Goal: Task Accomplishment & Management: Use online tool/utility

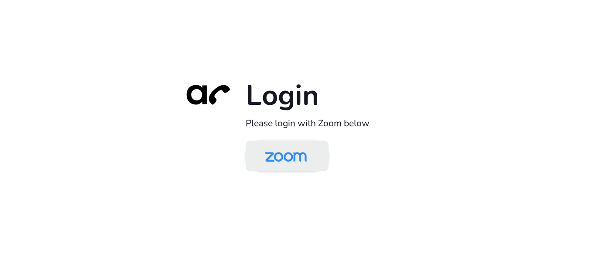
click at [298, 155] on img at bounding box center [286, 156] width 60 height 28
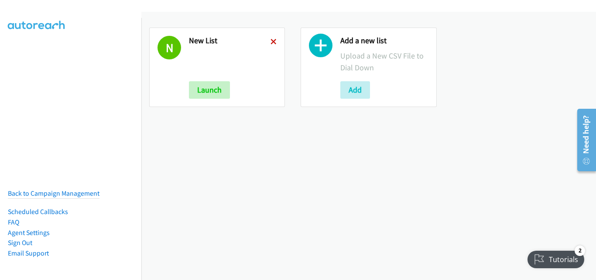
click at [273, 41] on icon at bounding box center [274, 42] width 6 height 6
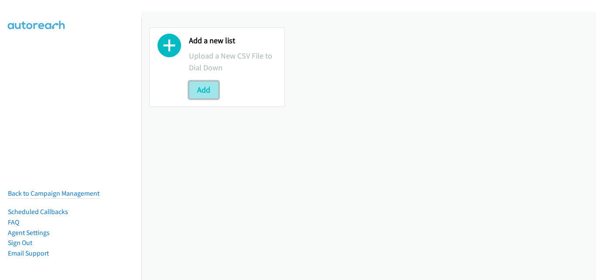
click at [213, 89] on button "Add" at bounding box center [204, 89] width 30 height 17
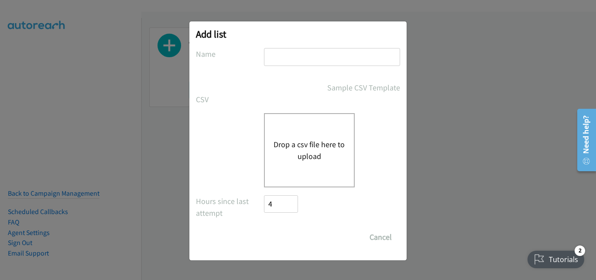
click at [320, 147] on button "Drop a csv file here to upload" at bounding box center [310, 150] width 72 height 24
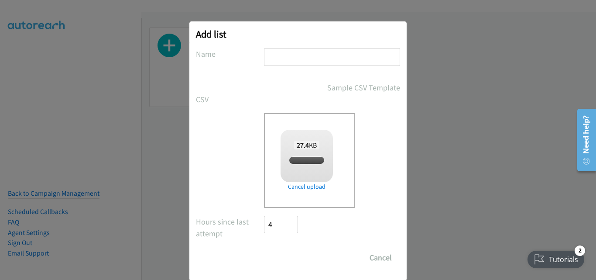
checkbox input "true"
click at [286, 62] on input "text" at bounding box center [332, 57] width 136 height 18
type input "New List"
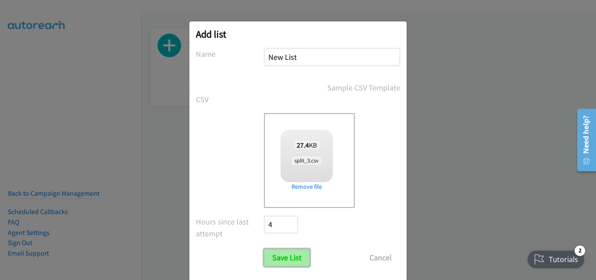
click at [280, 254] on input "Save List" at bounding box center [287, 257] width 46 height 17
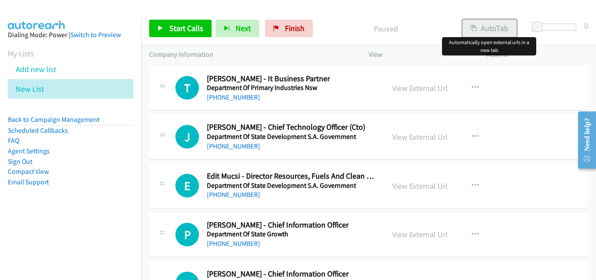
click at [491, 21] on button "AutoTab" at bounding box center [490, 28] width 54 height 17
click at [191, 31] on span "Start Calls" at bounding box center [186, 28] width 34 height 10
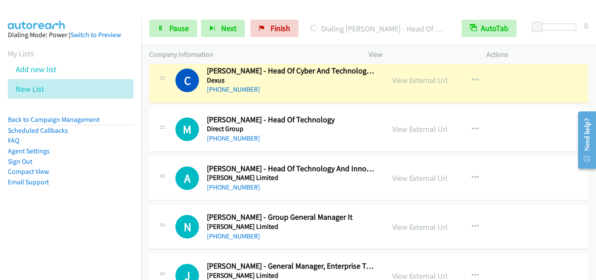
scroll to position [349, 0]
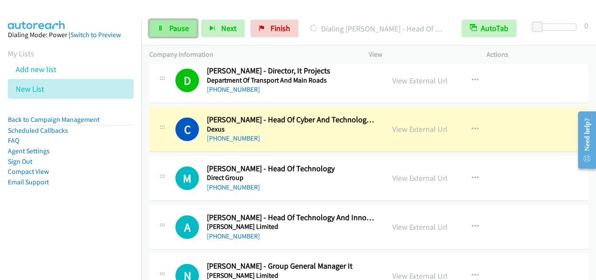
click at [181, 31] on span "Pause" at bounding box center [179, 28] width 20 height 10
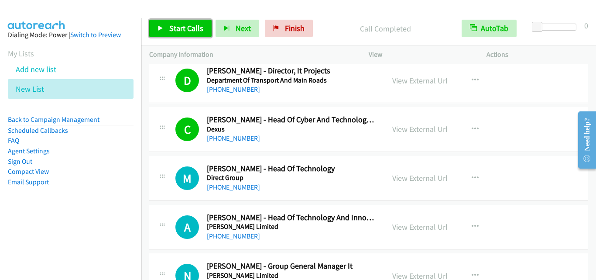
click at [199, 32] on span "Start Calls" at bounding box center [186, 28] width 34 height 10
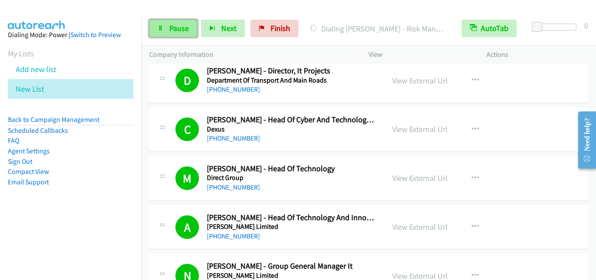
click at [159, 26] on icon at bounding box center [161, 29] width 6 height 6
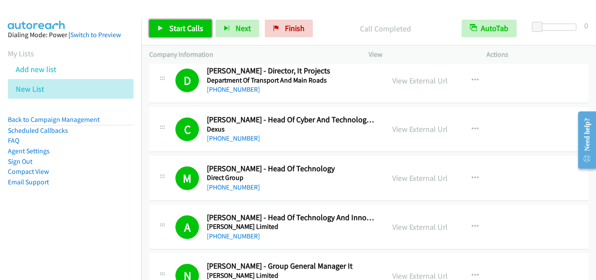
click at [180, 28] on span "Start Calls" at bounding box center [186, 28] width 34 height 10
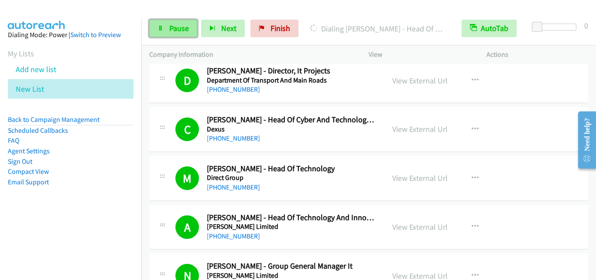
click at [189, 28] on link "Pause" at bounding box center [173, 28] width 48 height 17
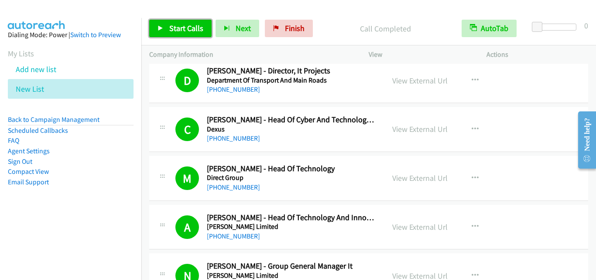
click at [188, 22] on link "Start Calls" at bounding box center [180, 28] width 62 height 17
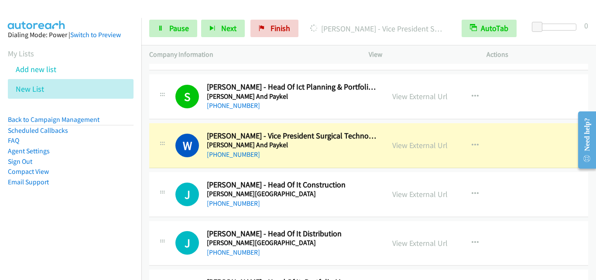
scroll to position [2969, 0]
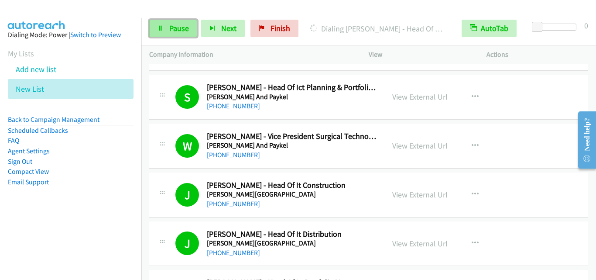
click at [168, 23] on link "Pause" at bounding box center [173, 28] width 48 height 17
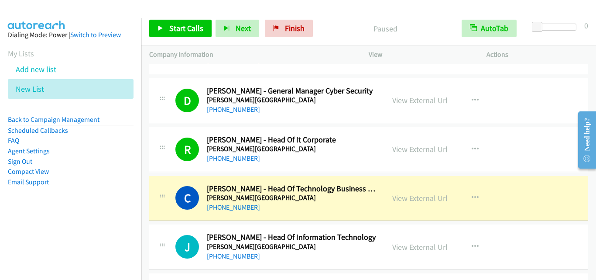
scroll to position [3362, 0]
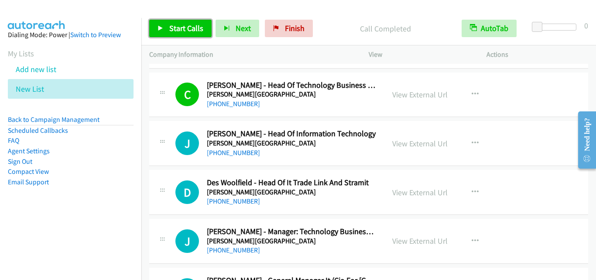
click at [196, 31] on span "Start Calls" at bounding box center [186, 28] width 34 height 10
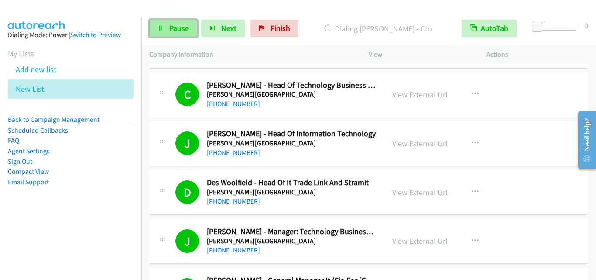
click at [180, 30] on span "Pause" at bounding box center [179, 28] width 20 height 10
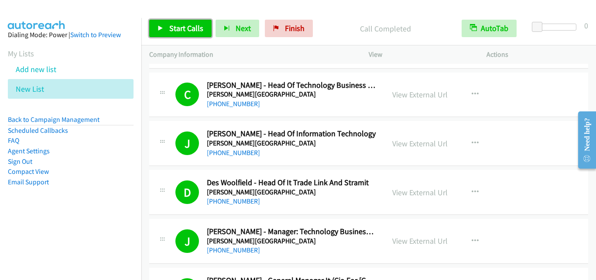
click at [199, 28] on span "Start Calls" at bounding box center [186, 28] width 34 height 10
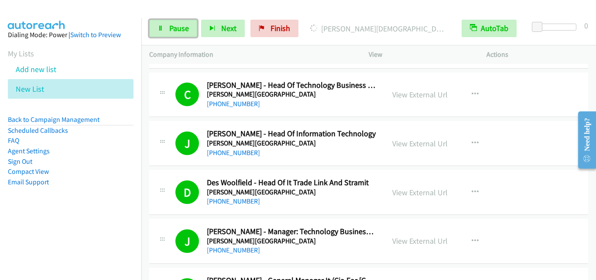
click at [168, 30] on link "Pause" at bounding box center [173, 28] width 48 height 17
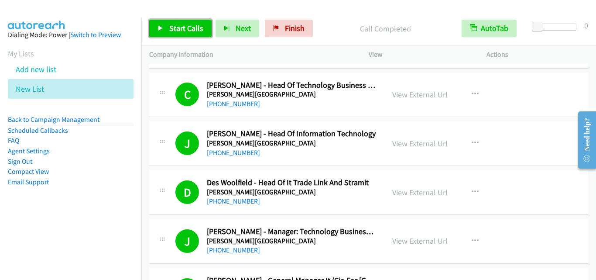
click at [180, 26] on span "Start Calls" at bounding box center [186, 28] width 34 height 10
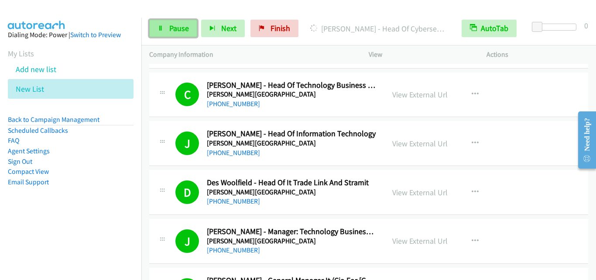
click at [178, 32] on span "Pause" at bounding box center [179, 28] width 20 height 10
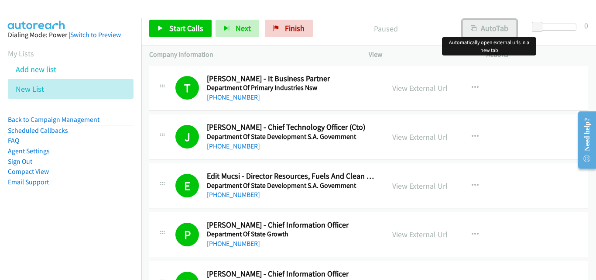
click at [482, 30] on button "AutoTab" at bounding box center [490, 28] width 54 height 17
click at [189, 28] on span "Start Calls" at bounding box center [186, 28] width 34 height 10
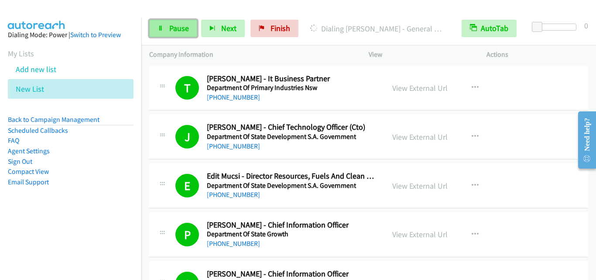
click at [165, 28] on link "Pause" at bounding box center [173, 28] width 48 height 17
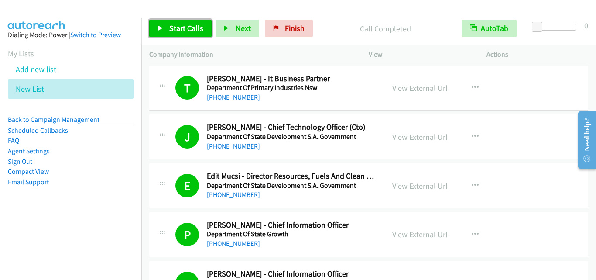
click at [182, 27] on span "Start Calls" at bounding box center [186, 28] width 34 height 10
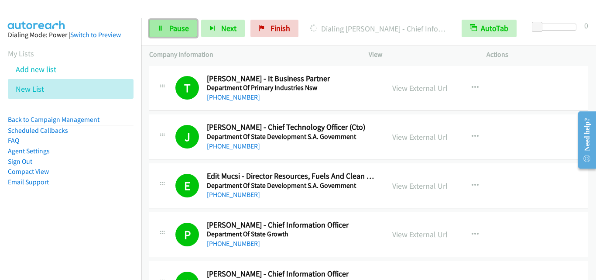
click at [190, 24] on link "Pause" at bounding box center [173, 28] width 48 height 17
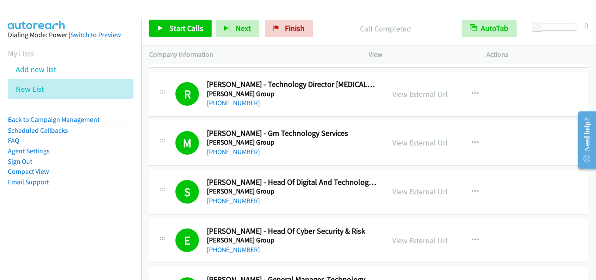
scroll to position [873, 0]
click at [199, 24] on span "Start Calls" at bounding box center [186, 28] width 34 height 10
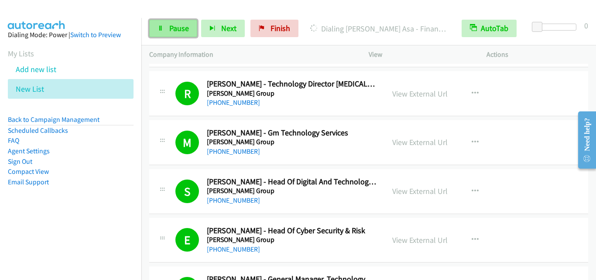
click at [177, 26] on span "Pause" at bounding box center [179, 28] width 20 height 10
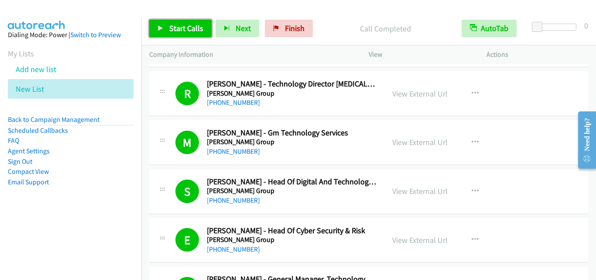
click at [198, 25] on span "Start Calls" at bounding box center [186, 28] width 34 height 10
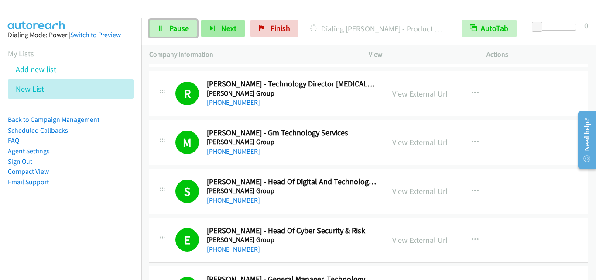
drag, startPoint x: 181, startPoint y: 28, endPoint x: 237, endPoint y: 36, distance: 56.1
click at [182, 28] on span "Pause" at bounding box center [179, 28] width 20 height 10
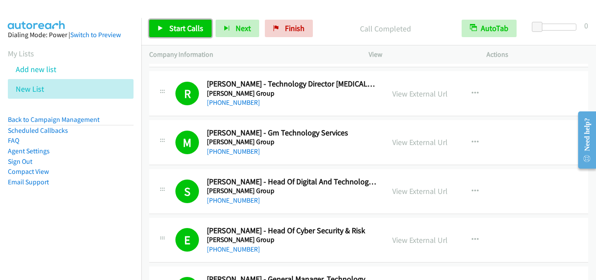
click at [200, 31] on span "Start Calls" at bounding box center [186, 28] width 34 height 10
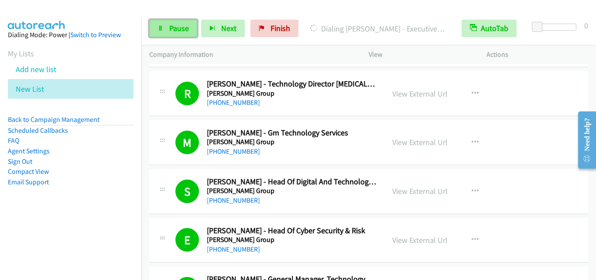
click at [180, 27] on span "Pause" at bounding box center [179, 28] width 20 height 10
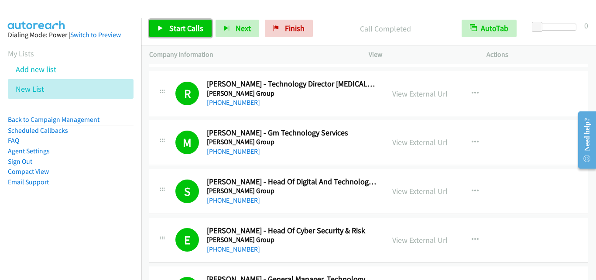
click at [179, 21] on link "Start Calls" at bounding box center [180, 28] width 62 height 17
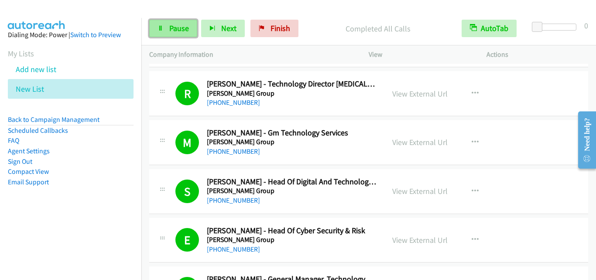
click at [172, 35] on link "Pause" at bounding box center [173, 28] width 48 height 17
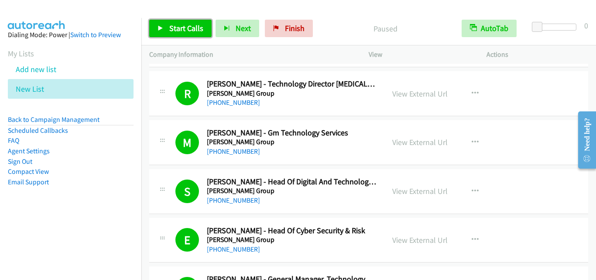
click at [172, 35] on link "Start Calls" at bounding box center [180, 28] width 62 height 17
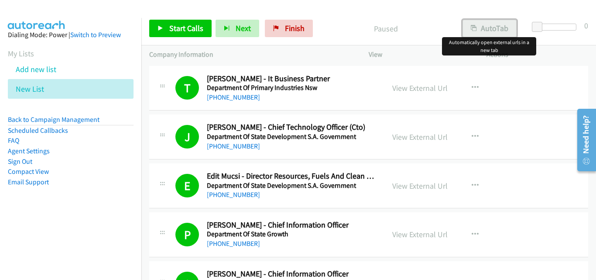
click at [505, 33] on button "AutoTab" at bounding box center [490, 28] width 54 height 17
click at [186, 27] on span "Start Calls" at bounding box center [186, 28] width 34 height 10
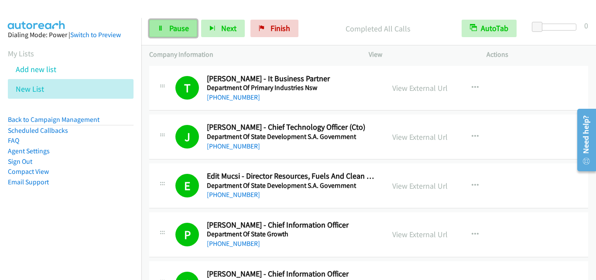
click at [169, 27] on span "Pause" at bounding box center [179, 28] width 20 height 10
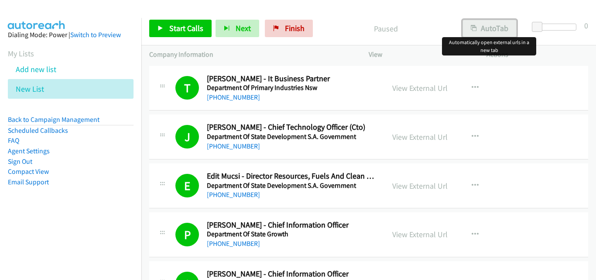
click at [475, 34] on button "AutoTab" at bounding box center [490, 28] width 54 height 17
click at [177, 27] on span "Start Calls" at bounding box center [186, 28] width 34 height 10
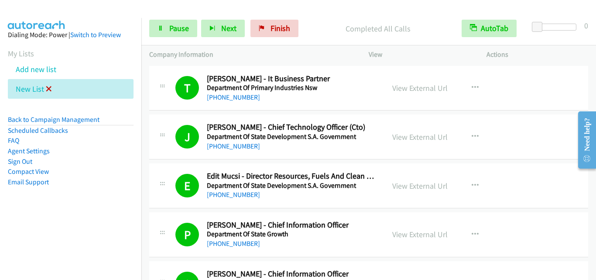
click at [47, 88] on icon at bounding box center [49, 89] width 6 height 6
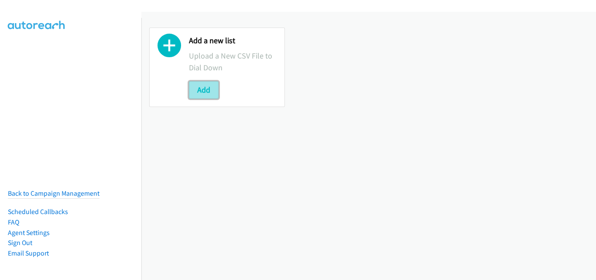
click at [200, 86] on button "Add" at bounding box center [204, 89] width 30 height 17
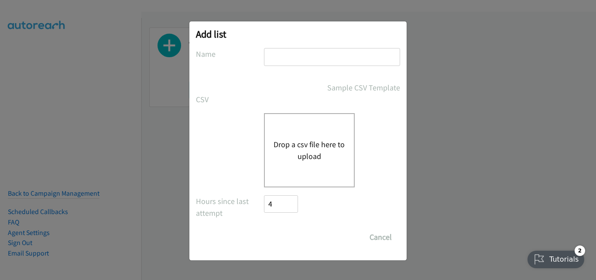
click at [293, 136] on div "Drop a csv file here to upload" at bounding box center [309, 150] width 91 height 74
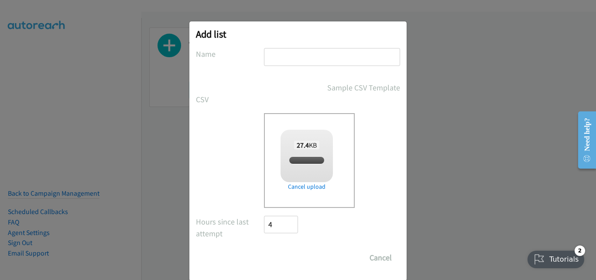
checkbox input "true"
click at [286, 57] on input "text" at bounding box center [332, 57] width 136 height 18
type input "New List"
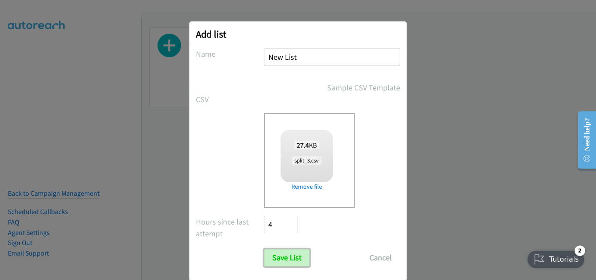
drag, startPoint x: 271, startPoint y: 259, endPoint x: 271, endPoint y: 213, distance: 45.8
click at [271, 259] on input "Save List" at bounding box center [287, 257] width 46 height 17
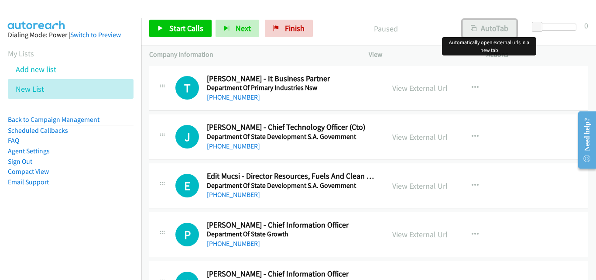
click at [497, 27] on button "AutoTab" at bounding box center [490, 28] width 54 height 17
click at [175, 26] on span "Start Calls" at bounding box center [186, 28] width 34 height 10
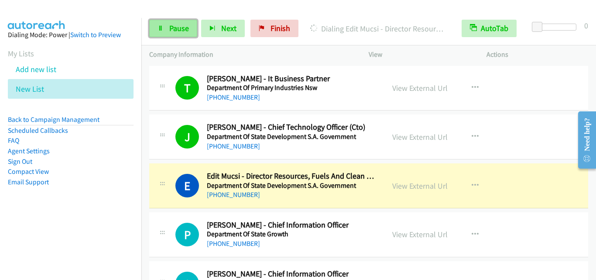
click at [184, 30] on span "Pause" at bounding box center [179, 28] width 20 height 10
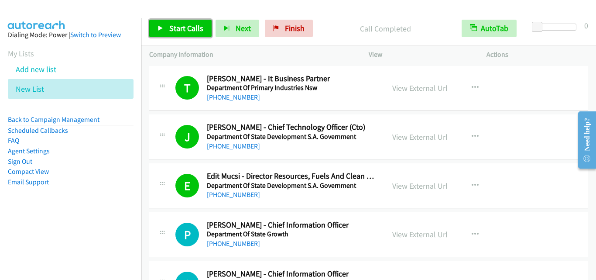
click at [193, 29] on span "Start Calls" at bounding box center [186, 28] width 34 height 10
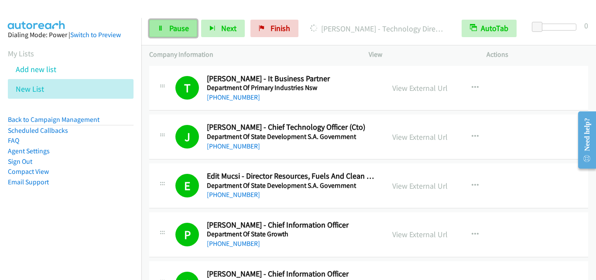
click at [176, 30] on span "Pause" at bounding box center [179, 28] width 20 height 10
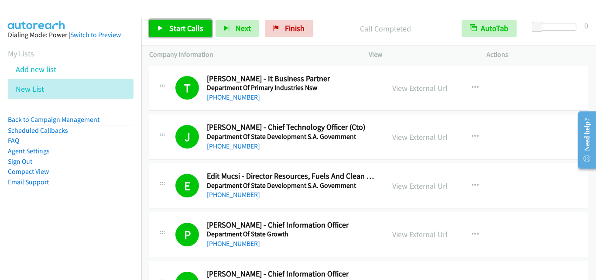
click at [191, 29] on span "Start Calls" at bounding box center [186, 28] width 34 height 10
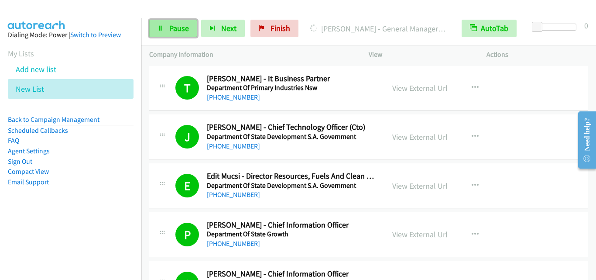
click at [172, 32] on span "Pause" at bounding box center [179, 28] width 20 height 10
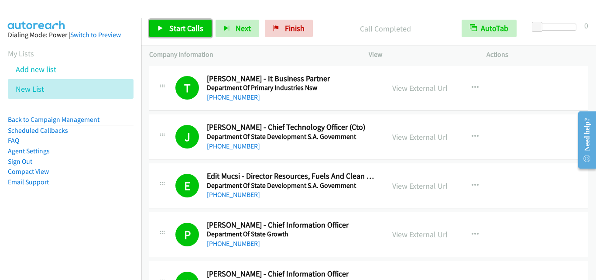
click at [204, 31] on link "Start Calls" at bounding box center [180, 28] width 62 height 17
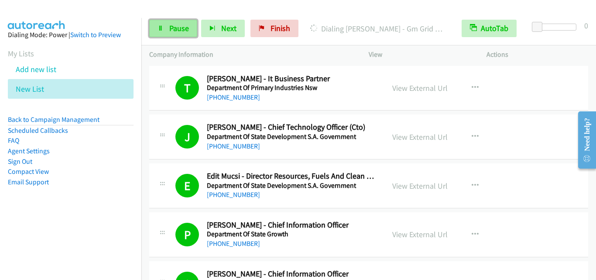
click at [172, 28] on span "Pause" at bounding box center [179, 28] width 20 height 10
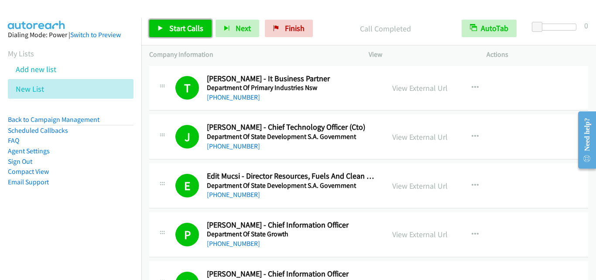
click at [183, 25] on span "Start Calls" at bounding box center [186, 28] width 34 height 10
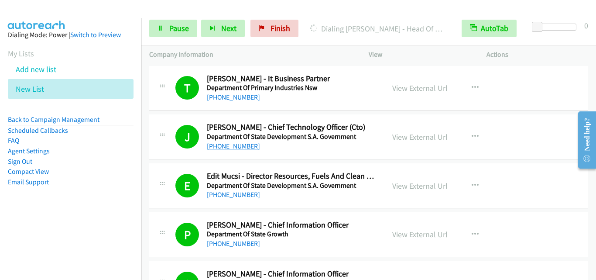
scroll to position [87, 0]
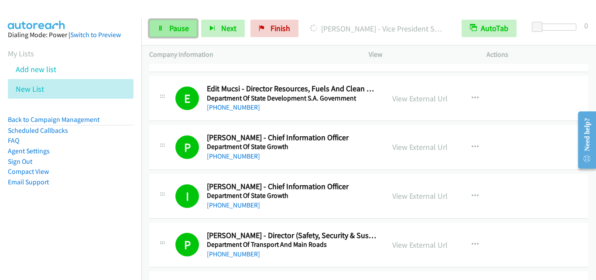
click at [167, 33] on link "Pause" at bounding box center [173, 28] width 48 height 17
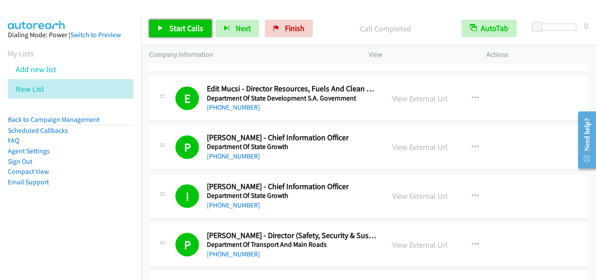
click at [162, 28] on icon at bounding box center [161, 29] width 6 height 6
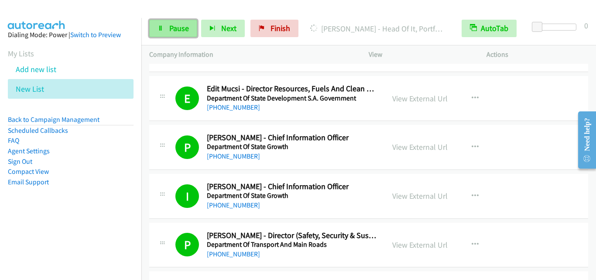
click at [171, 29] on span "Pause" at bounding box center [179, 28] width 20 height 10
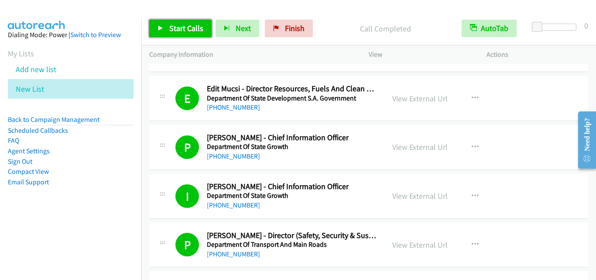
click at [195, 33] on link "Start Calls" at bounding box center [180, 28] width 62 height 17
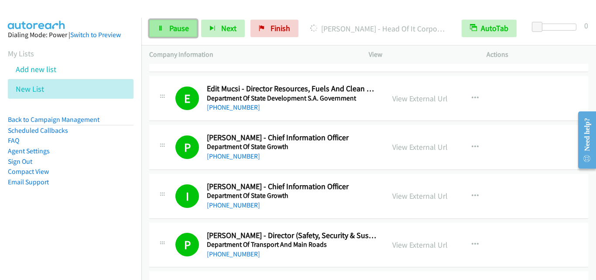
click at [182, 26] on span "Pause" at bounding box center [179, 28] width 20 height 10
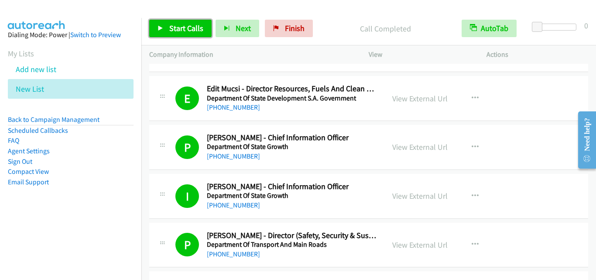
click at [186, 29] on span "Start Calls" at bounding box center [186, 28] width 34 height 10
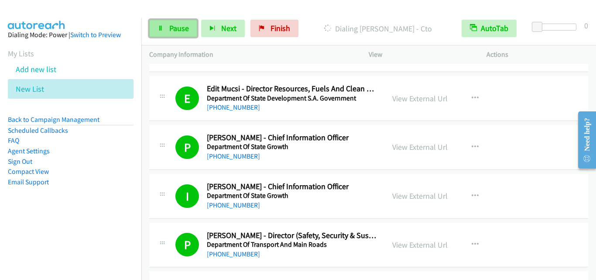
click at [166, 29] on link "Pause" at bounding box center [173, 28] width 48 height 17
